Goal: Find specific page/section: Find specific page/section

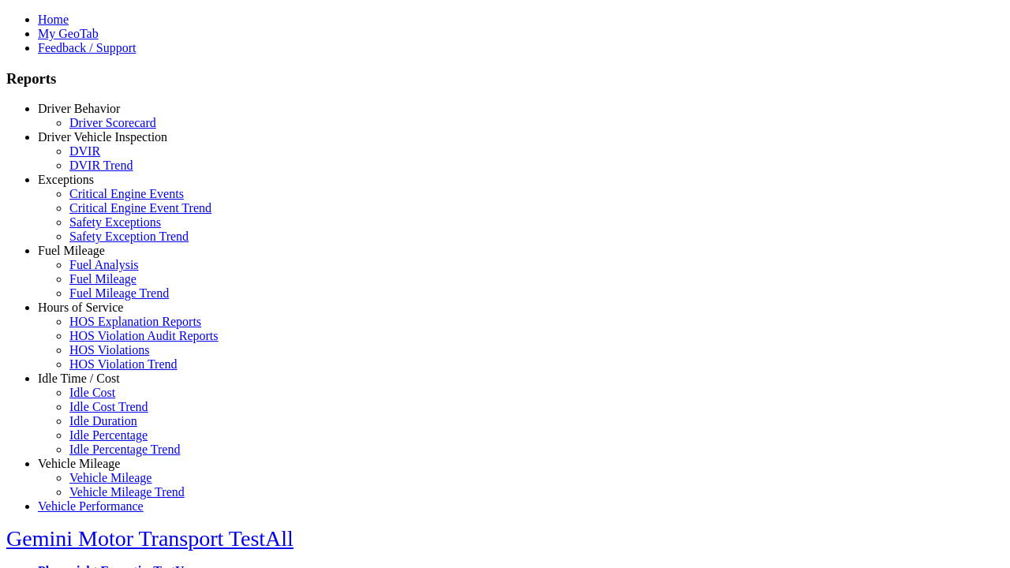
click at [91, 144] on link "Driver Vehicle Inspection" at bounding box center [102, 136] width 129 height 13
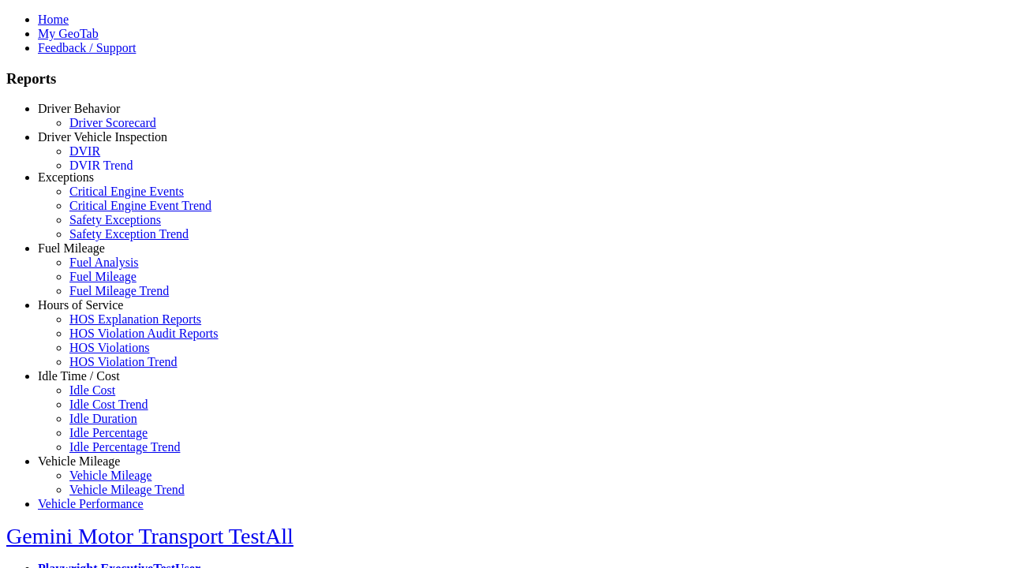
click at [100, 158] on link "DVIR" at bounding box center [84, 150] width 31 height 13
